Goal: Task Accomplishment & Management: Use online tool/utility

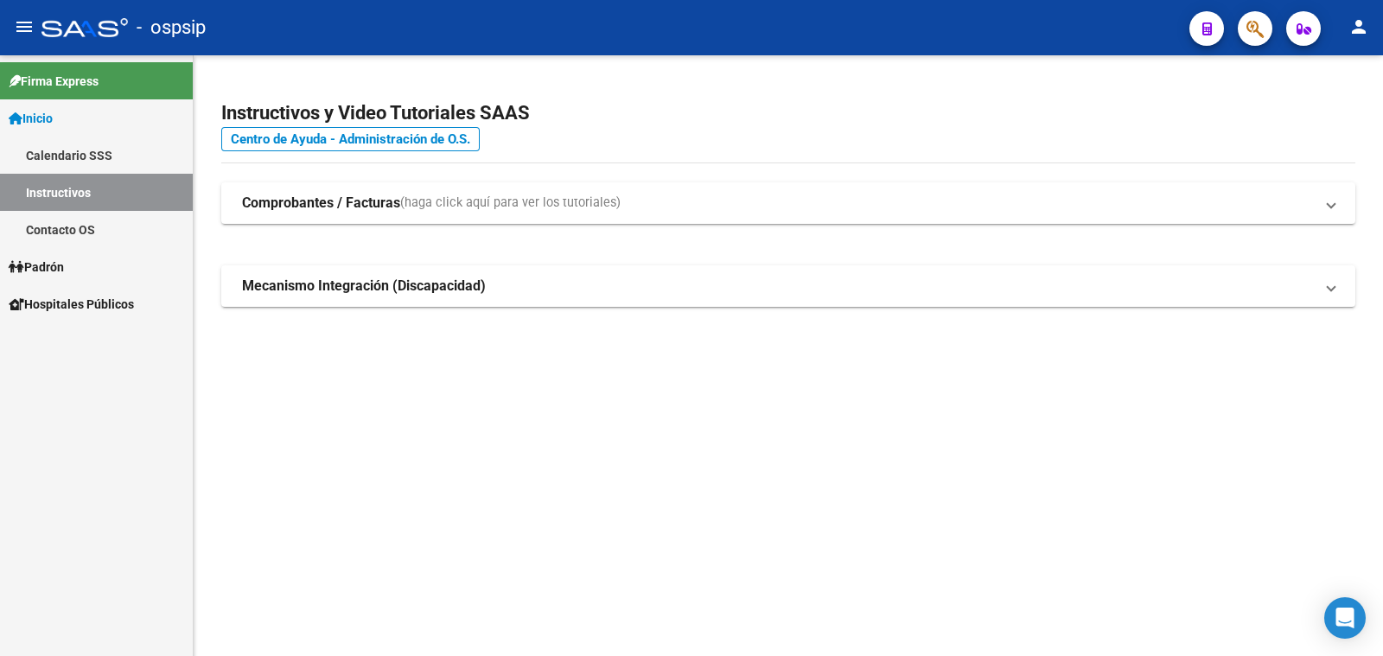
click at [64, 268] on span "Padrón" at bounding box center [36, 267] width 55 height 19
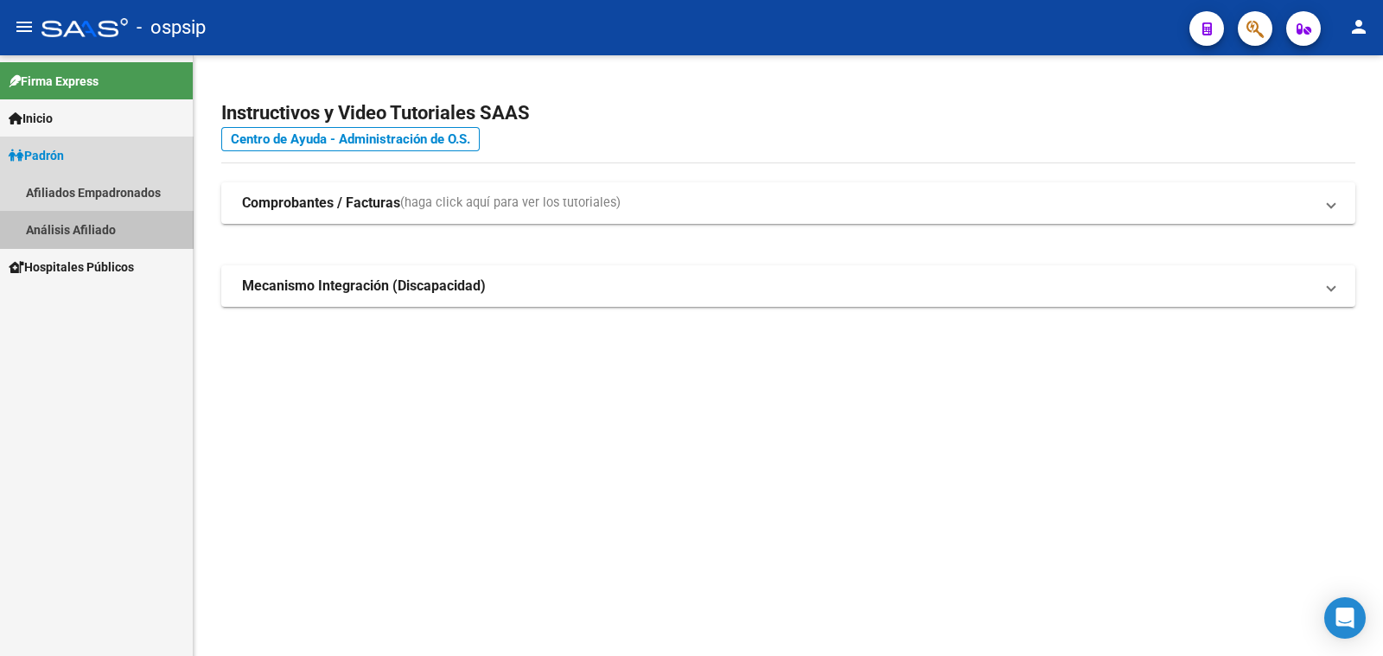
click at [104, 226] on link "Análisis Afiliado" at bounding box center [96, 229] width 193 height 37
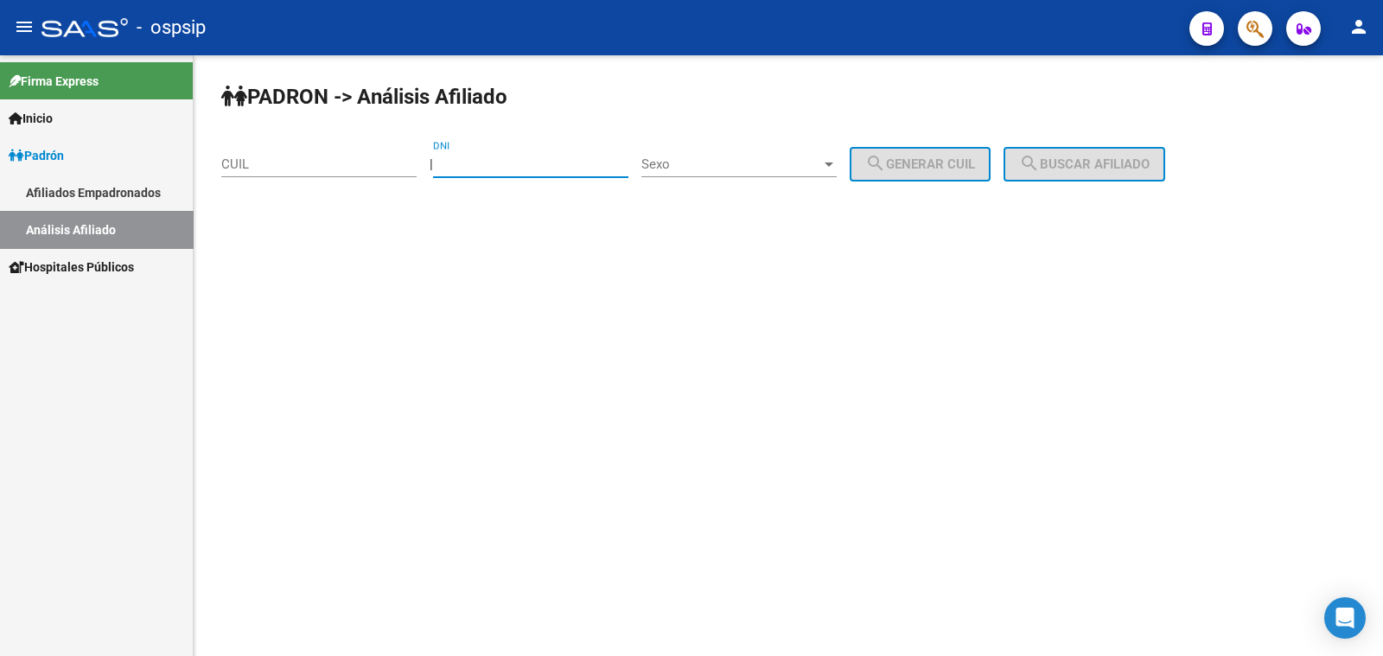
click at [547, 164] on input "DNI" at bounding box center [530, 164] width 195 height 16
paste input "39.215356"
click at [471, 159] on input "39.215356" at bounding box center [530, 164] width 195 height 16
type input "39215356"
click at [762, 162] on span "Sexo" at bounding box center [731, 164] width 180 height 16
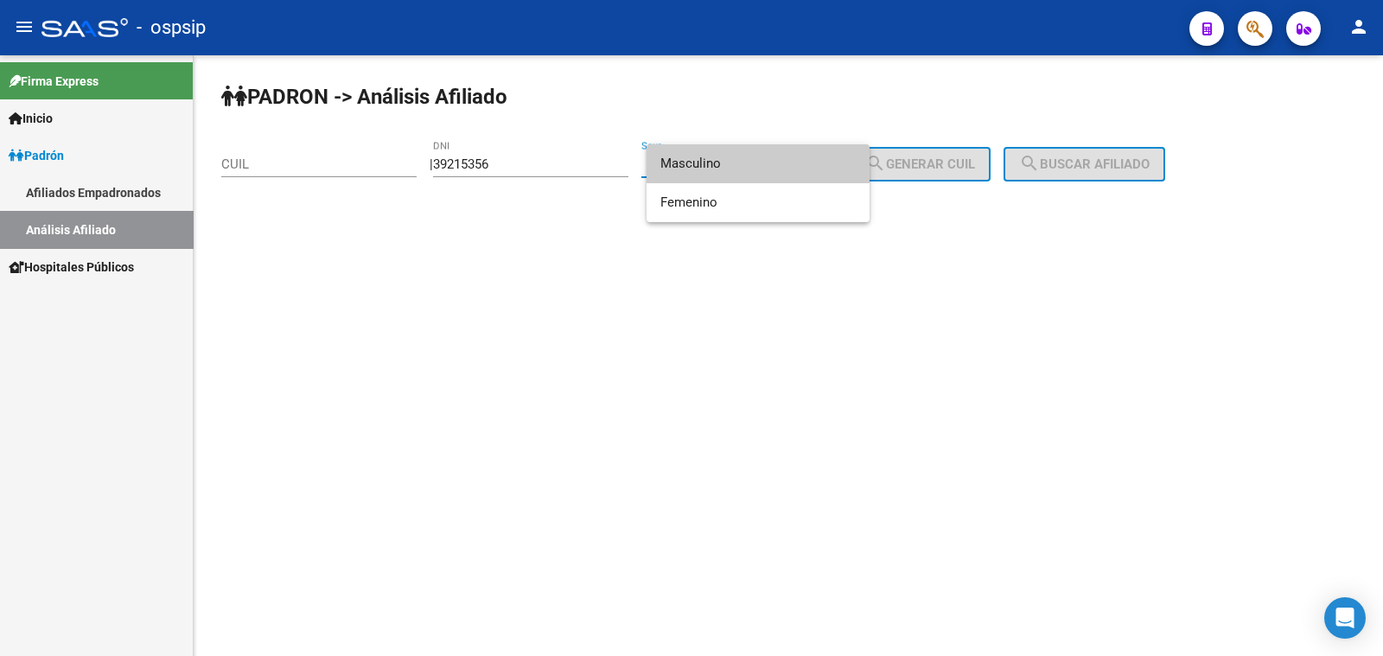
click at [762, 162] on span "Masculino" at bounding box center [757, 163] width 195 height 39
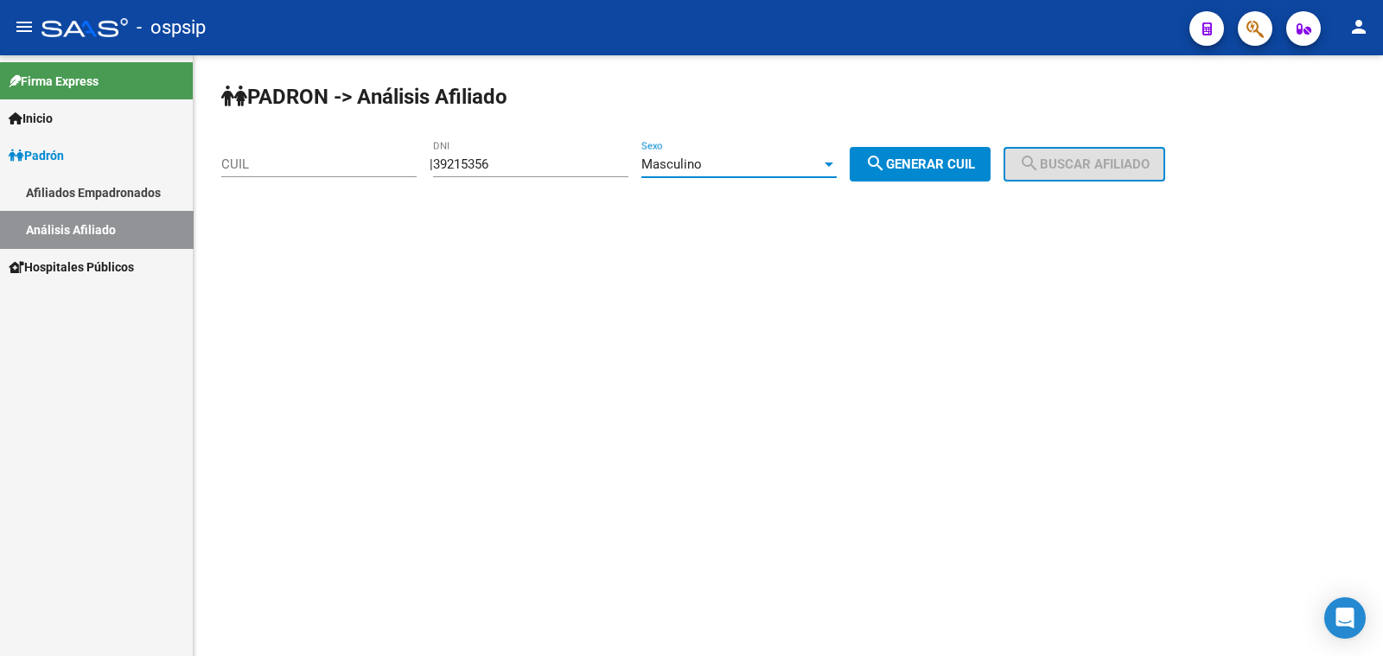
click at [956, 169] on span "search Generar CUIL" at bounding box center [920, 164] width 110 height 16
type input "20-39215356-0"
click at [1064, 157] on span "search Buscar afiliado" at bounding box center [1084, 164] width 131 height 16
